Goal: Transaction & Acquisition: Purchase product/service

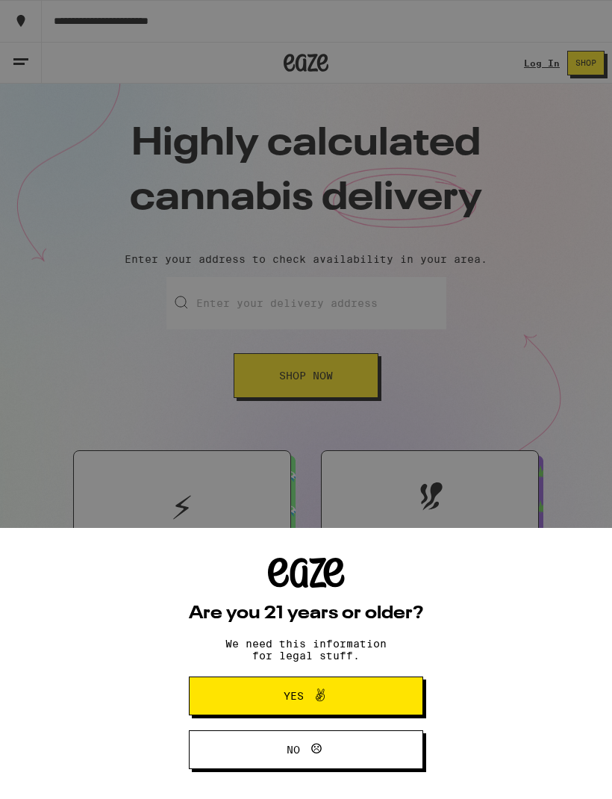
click at [386, 702] on button "Yes" at bounding box center [306, 695] width 234 height 39
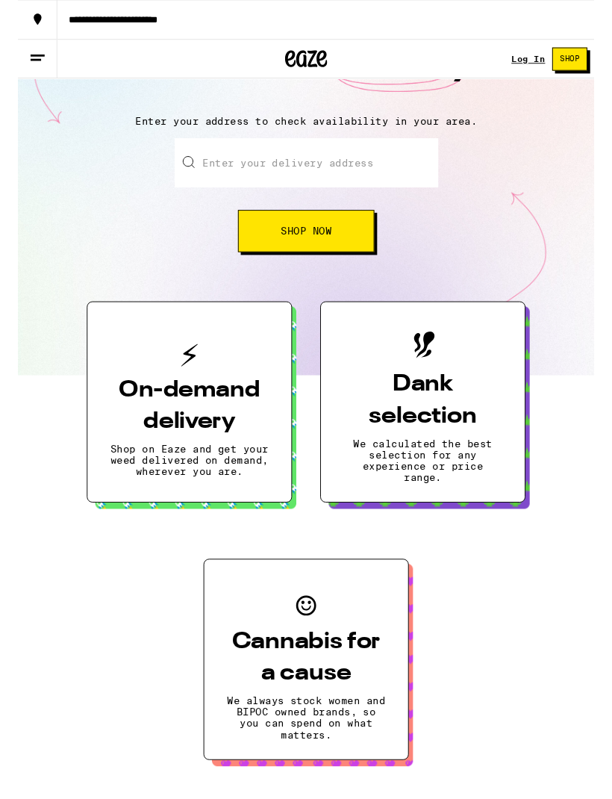
scroll to position [168, 0]
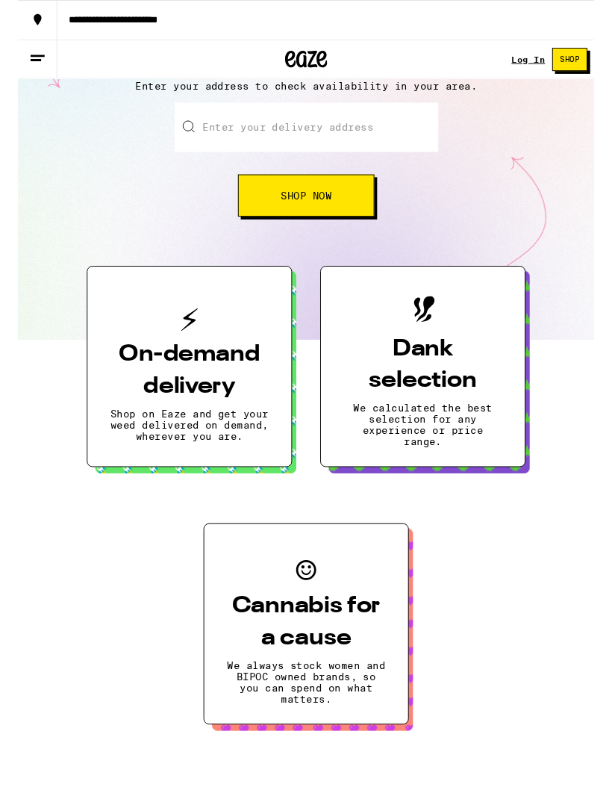
click at [237, 449] on p "Shop on Eaze and get your weed delivered on demand, wherever you are." at bounding box center [182, 451] width 169 height 36
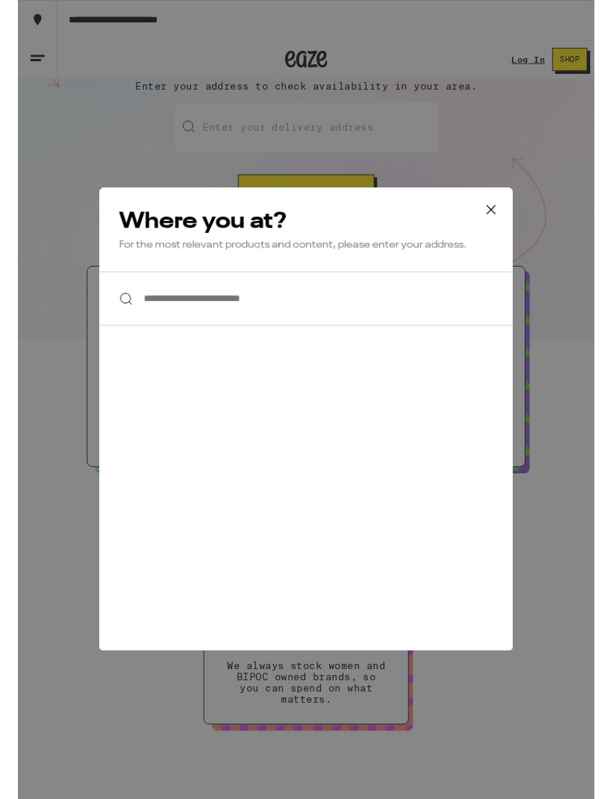
scroll to position [0, 0]
click at [416, 330] on input "**********" at bounding box center [306, 316] width 439 height 57
click at [440, 329] on input "**********" at bounding box center [306, 316] width 439 height 57
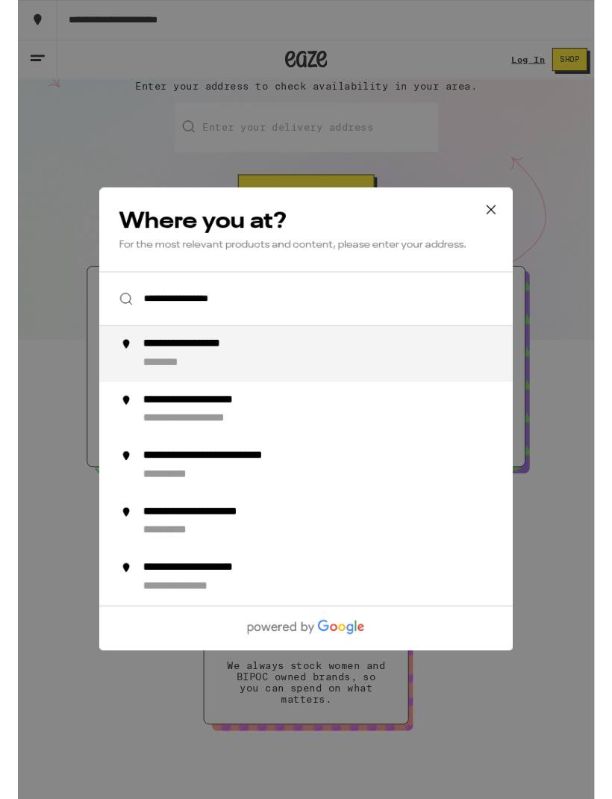
click at [421, 361] on li "**********" at bounding box center [306, 376] width 439 height 60
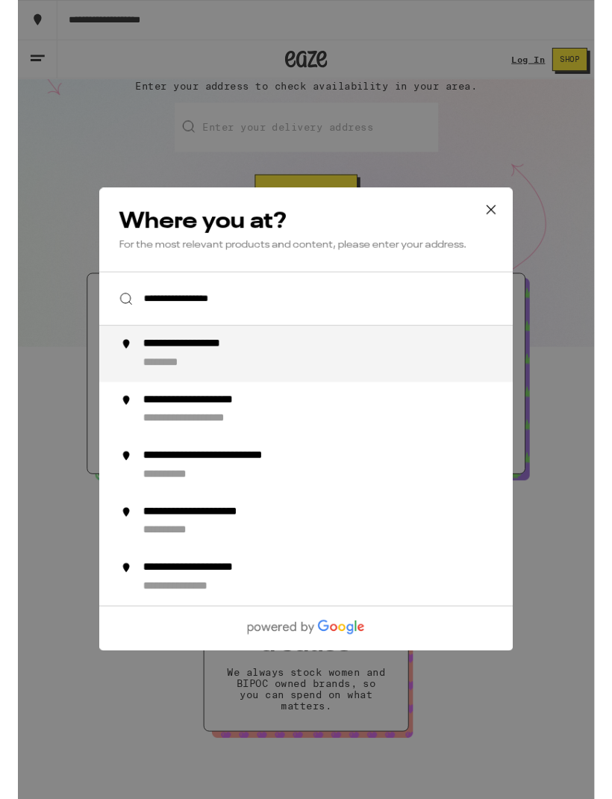
type input "**********"
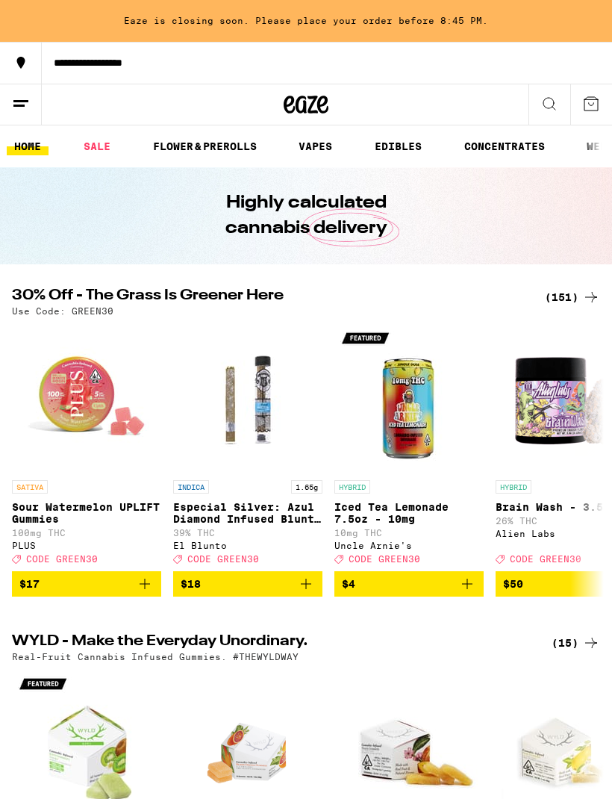
click at [555, 105] on icon at bounding box center [549, 104] width 18 height 18
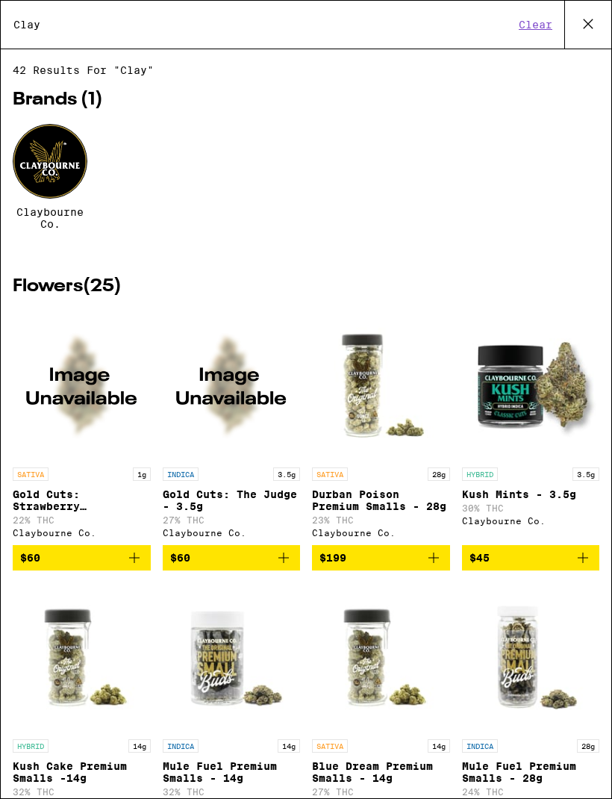
type input "Clay"
click at [56, 181] on div at bounding box center [50, 161] width 75 height 75
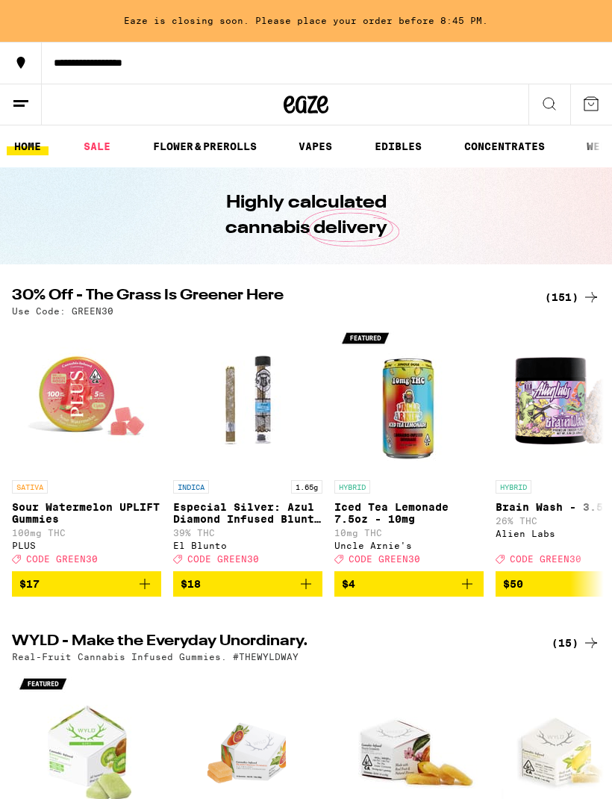
click at [546, 111] on icon at bounding box center [549, 104] width 18 height 18
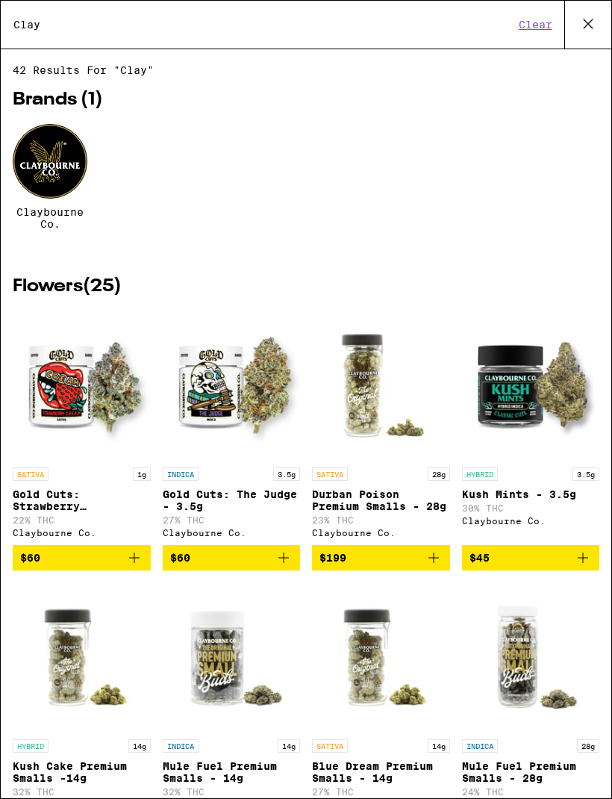
click at [546, 100] on div "Search for Products Clay Clear 42 results for "Clay" Brands ( 1 ) Claybourne Co…" at bounding box center [306, 399] width 612 height 799
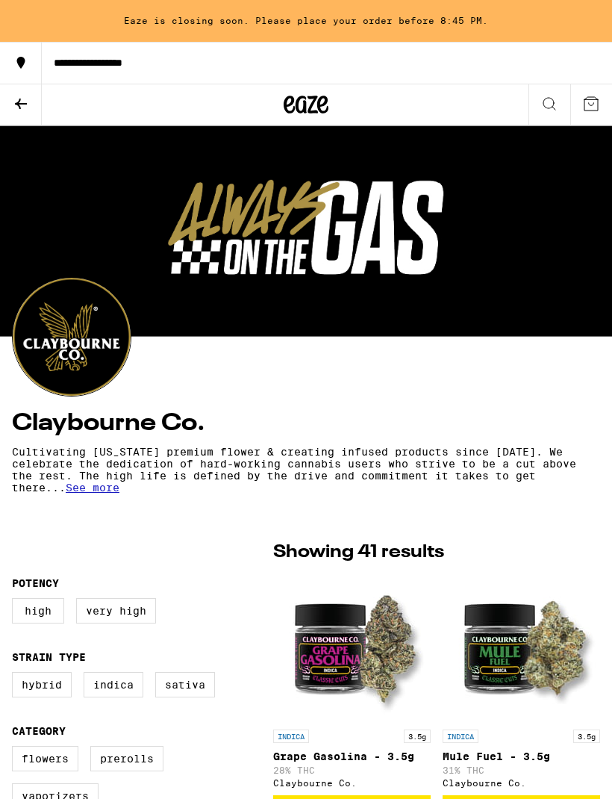
click at [552, 108] on icon at bounding box center [549, 104] width 18 height 18
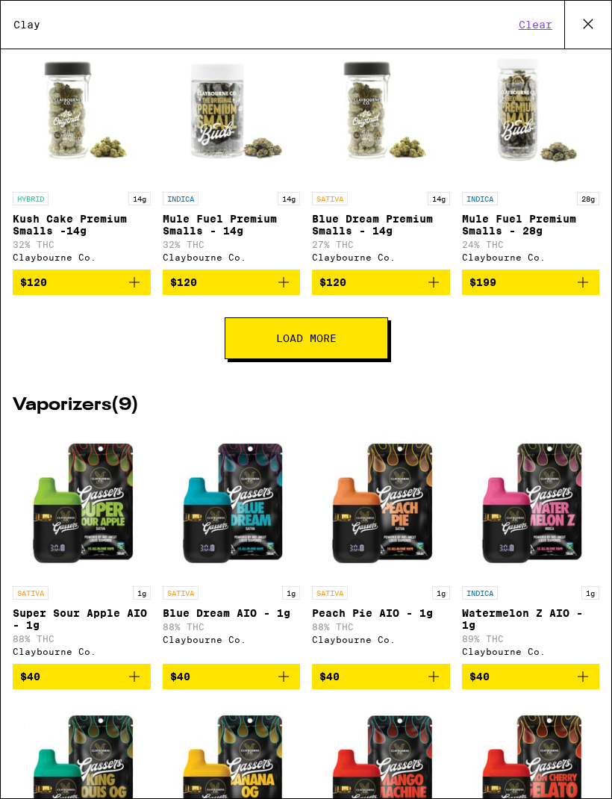
scroll to position [548, 0]
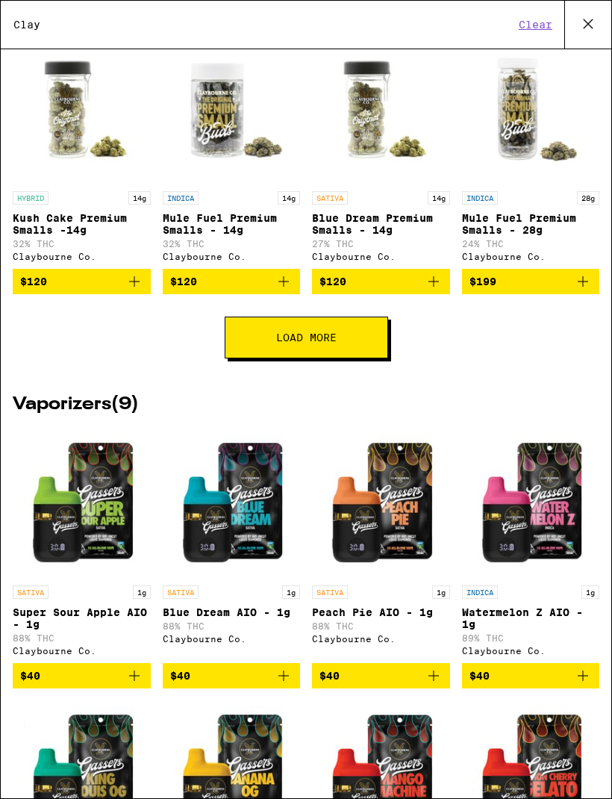
type input "Clay"
click at [341, 358] on button "Load More" at bounding box center [306, 337] width 163 height 42
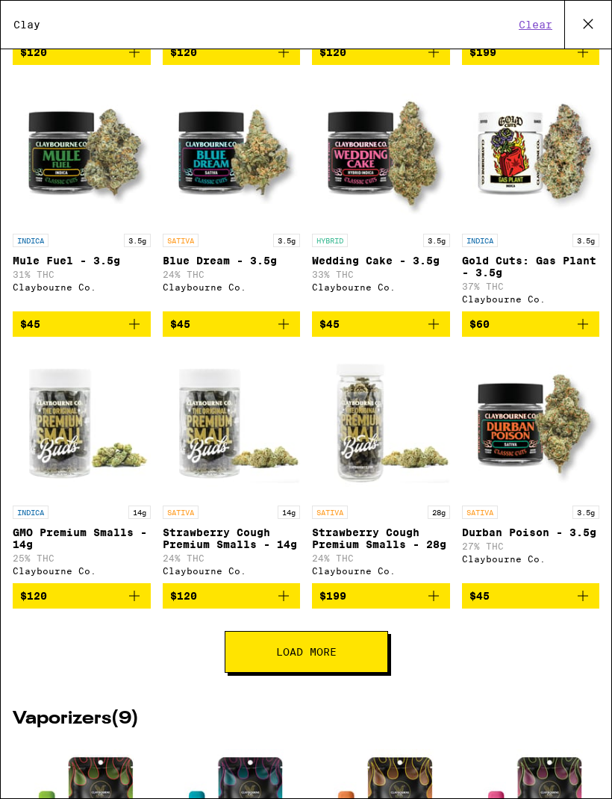
scroll to position [787, 0]
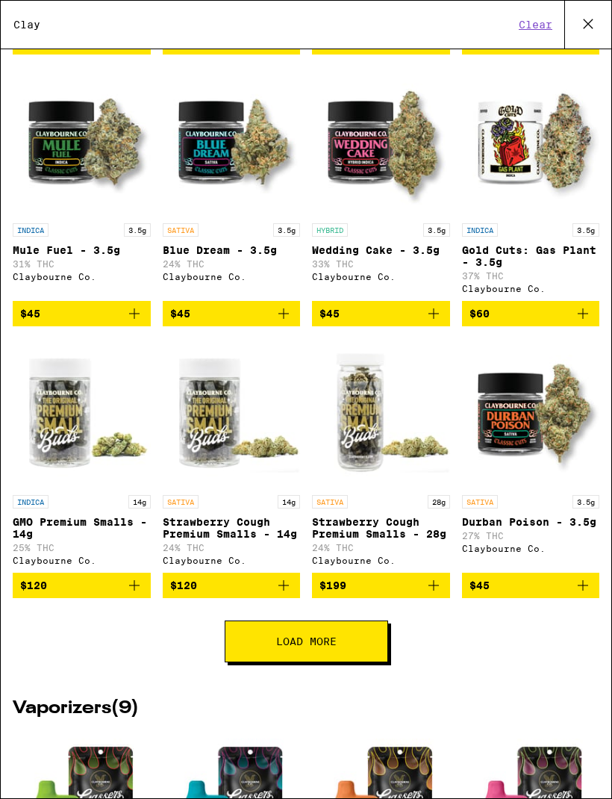
click at [360, 662] on button "Load More" at bounding box center [306, 641] width 163 height 42
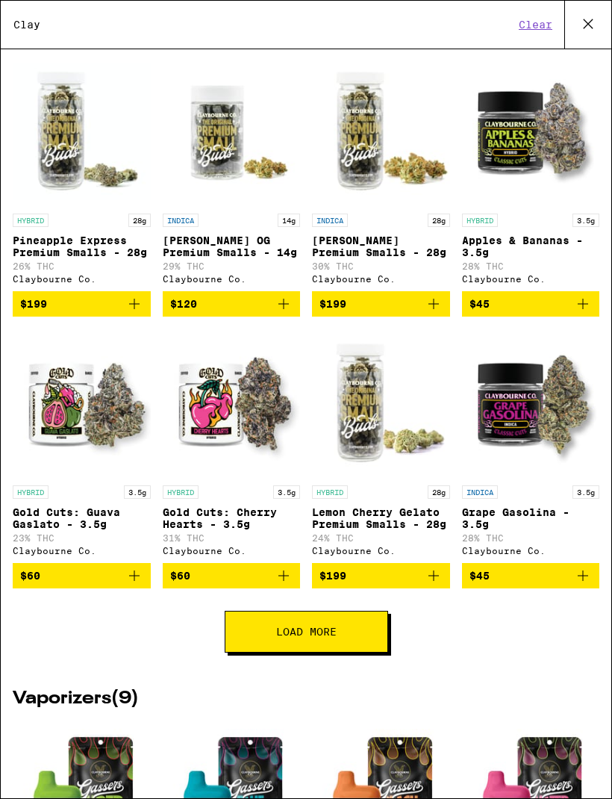
click at [353, 652] on button "Load More" at bounding box center [306, 632] width 163 height 42
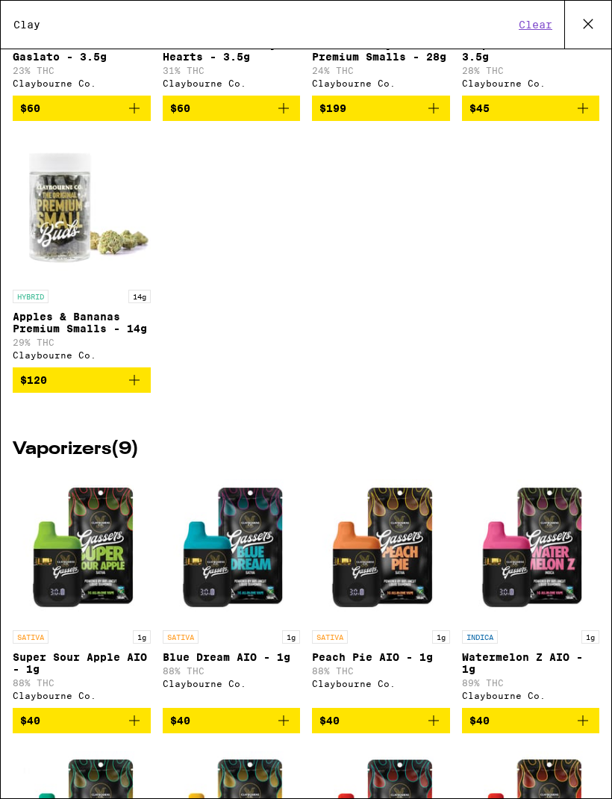
scroll to position [1809, 0]
